Goal: Check status: Check status

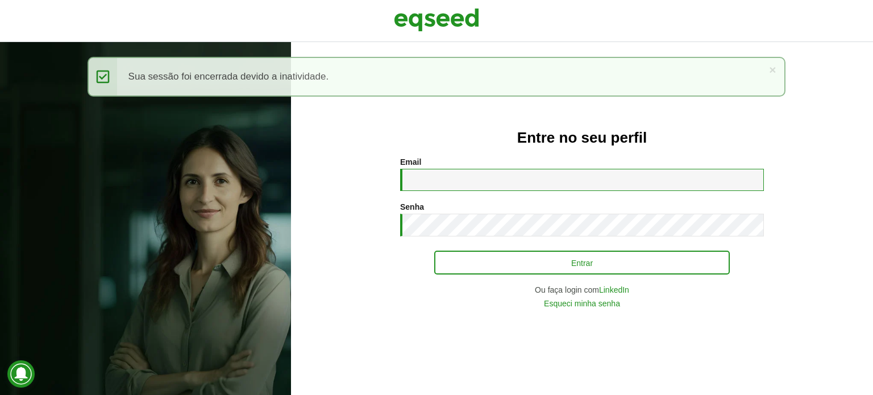
type input "**********"
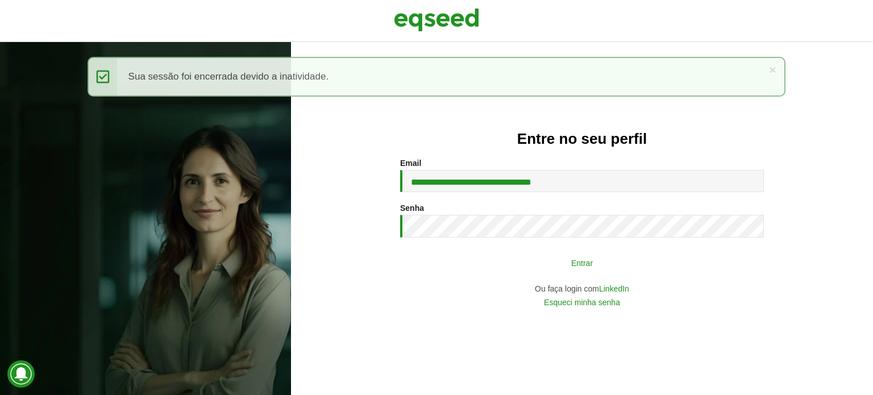
click at [468, 269] on button "Entrar" at bounding box center [582, 263] width 296 height 22
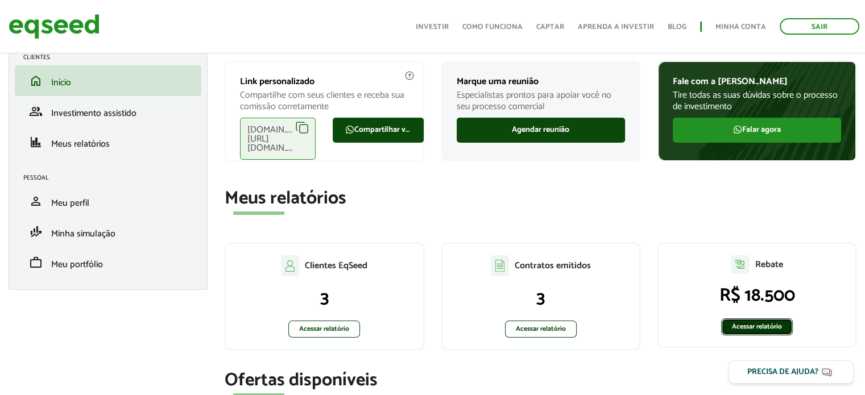
click at [750, 327] on link "Acessar relatório" at bounding box center [757, 326] width 72 height 17
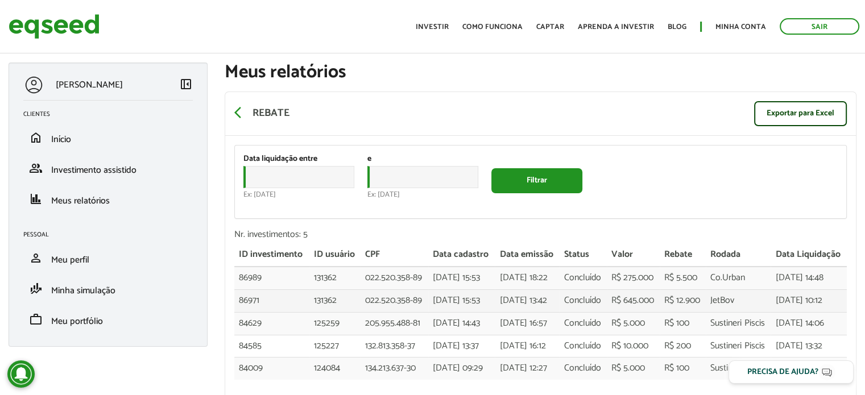
click at [717, 312] on td "JetBov" at bounding box center [737, 300] width 65 height 23
drag, startPoint x: 706, startPoint y: 342, endPoint x: 553, endPoint y: 335, distance: 153.6
click at [553, 312] on tr "86971 131362 022.520.358-89 22/08/2025 - 15:53 25/08/2025 - 13:42 Concluído R$ …" at bounding box center [540, 300] width 612 height 23
click at [640, 136] on div "Data liquidação entre Data Ex: 30/09/2025 e Data Ex: 30/09/2025 Filtrar Nr. inv…" at bounding box center [540, 268] width 630 height 264
